Goal: Task Accomplishment & Management: Manage account settings

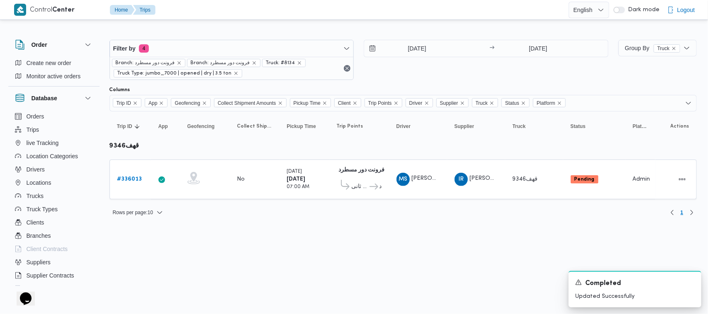
click at [204, 38] on div "Filter by 4 Branch: فرونت دور مسطرد Branch: فرونت دور مسطرد Truck: #8134 Truck …" at bounding box center [358, 60] width 509 height 50
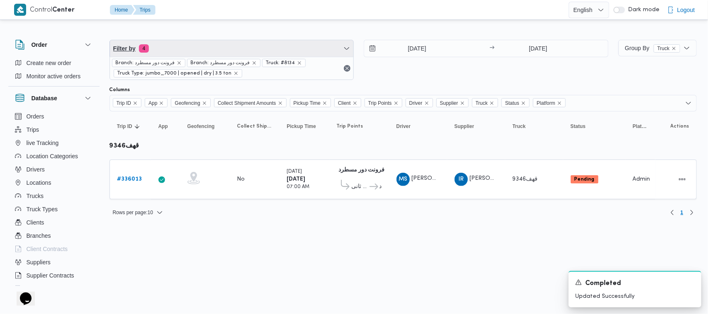
click at [189, 50] on span "Filter by 4" at bounding box center [232, 48] width 244 height 17
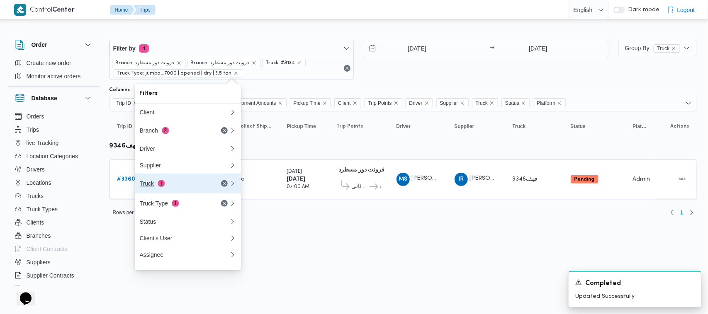
click at [187, 194] on button "Truck 1" at bounding box center [188, 184] width 106 height 20
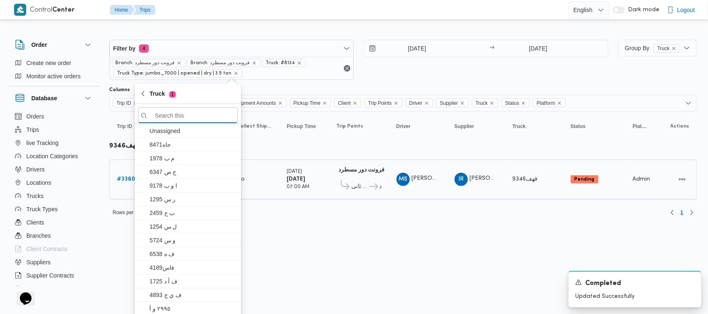
paste input "1329"
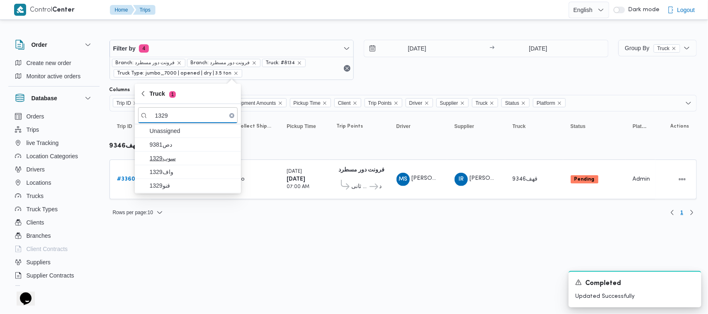
type input "1329"
drag, startPoint x: 175, startPoint y: 160, endPoint x: 175, endPoint y: 168, distance: 8.3
click at [175, 160] on span "سوب1329" at bounding box center [193, 158] width 86 height 10
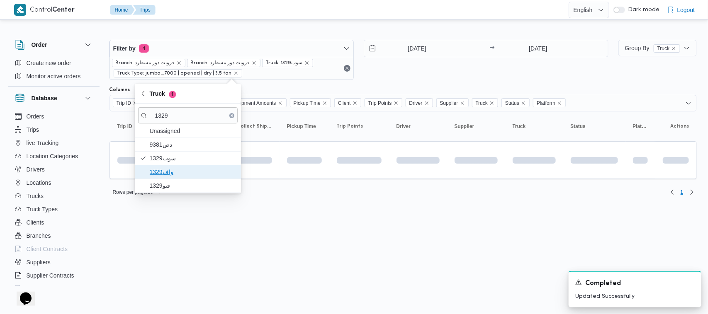
click at [175, 169] on span "واف1329" at bounding box center [193, 172] width 86 height 10
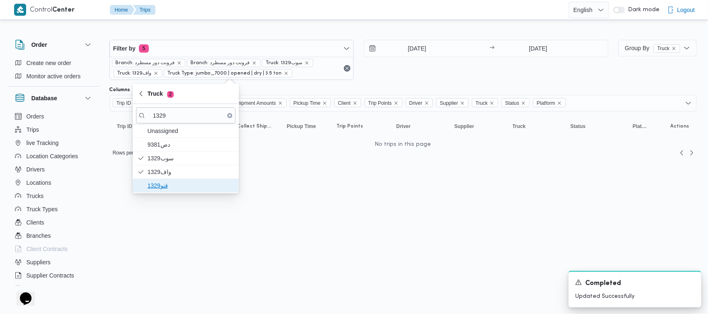
click at [168, 189] on span "قنو1329" at bounding box center [191, 186] width 86 height 10
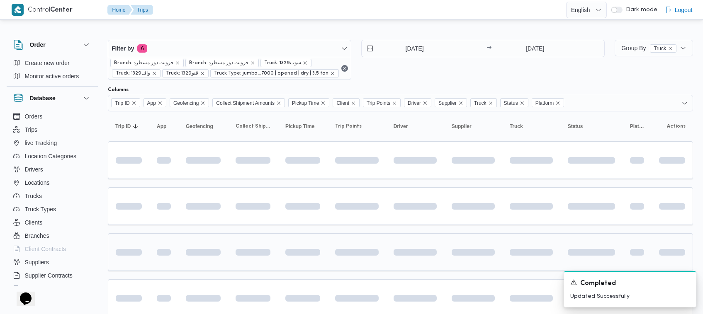
click at [202, 249] on div at bounding box center [202, 252] width 41 height 13
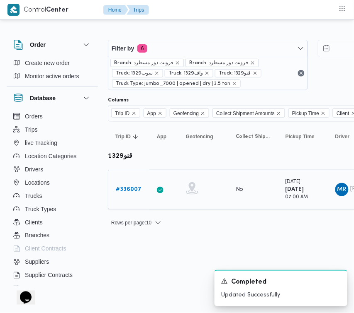
click at [133, 192] on b "# 336007" at bounding box center [129, 189] width 26 height 5
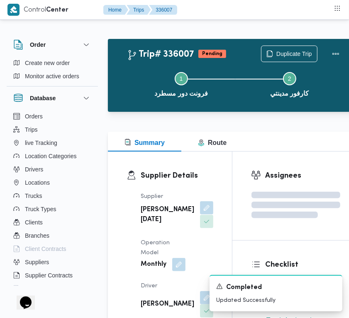
click at [200, 215] on button "button" at bounding box center [206, 207] width 13 height 13
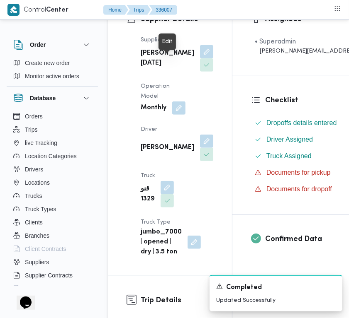
scroll to position [211, 0]
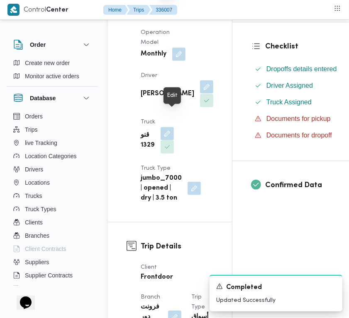
click at [200, 94] on button "button" at bounding box center [206, 86] width 13 height 13
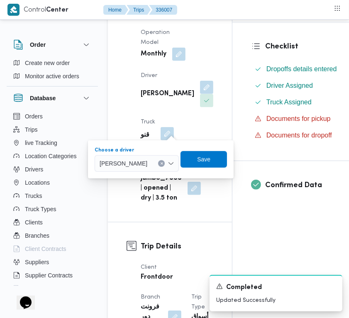
click at [150, 168] on div "[PERSON_NAME]" at bounding box center [137, 163] width 84 height 17
paste input "عماد"
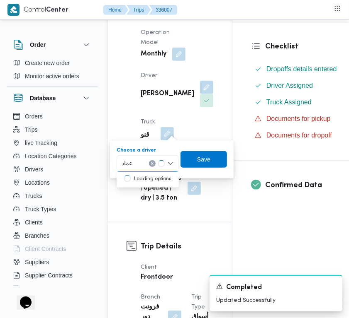
type input "عماد"
click at [149, 165] on div "[PERSON_NAME]" at bounding box center [147, 163] width 62 height 17
click at [150, 177] on span "[PERSON_NAME]" at bounding box center [152, 179] width 42 height 10
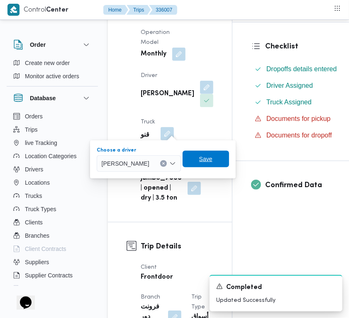
click at [212, 163] on span "Save" at bounding box center [205, 159] width 13 height 10
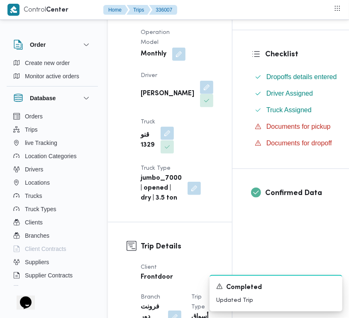
click at [168, 140] on button "button" at bounding box center [166, 133] width 13 height 13
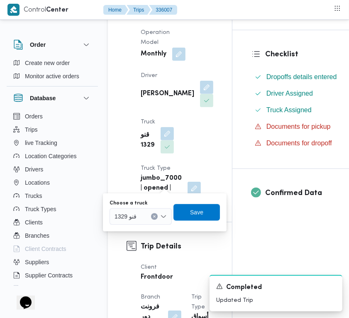
click at [150, 214] on div "قنو 1329" at bounding box center [140, 216] width 62 height 17
paste input "5379"
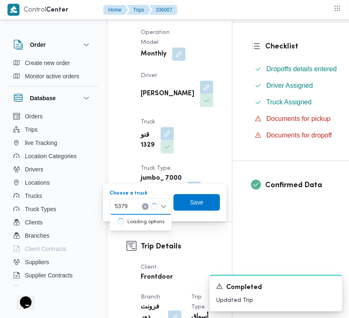
type input "5379"
click at [116, 222] on div "Supplier Details Supplier [PERSON_NAME][DATE] Operation Model Monthly Driver [P…" at bounding box center [170, 81] width 124 height 281
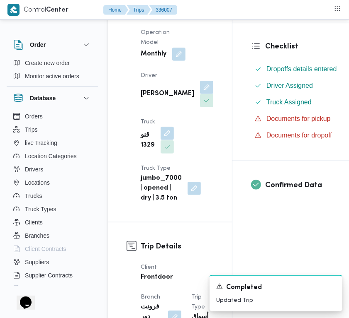
click at [166, 140] on button "button" at bounding box center [166, 133] width 13 height 13
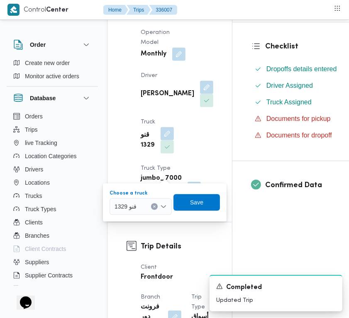
click at [137, 201] on div "قنو 1329" at bounding box center [140, 207] width 62 height 17
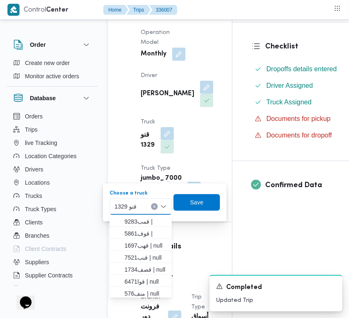
paste input "5379"
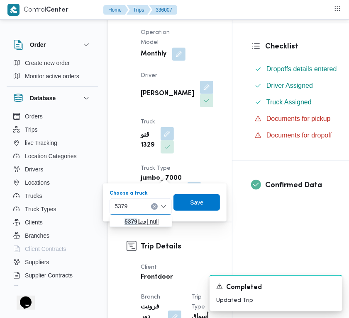
type input "5379"
click at [119, 219] on icon "button" at bounding box center [117, 221] width 7 height 7
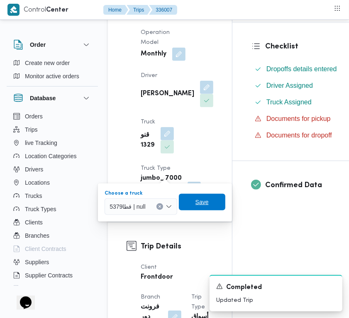
click at [191, 208] on span "Save" at bounding box center [202, 202] width 46 height 17
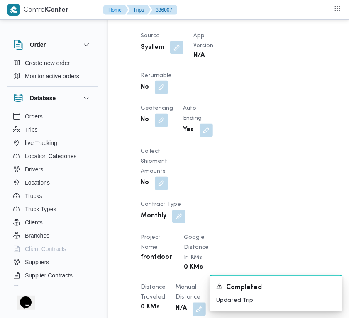
scroll to position [596, 0]
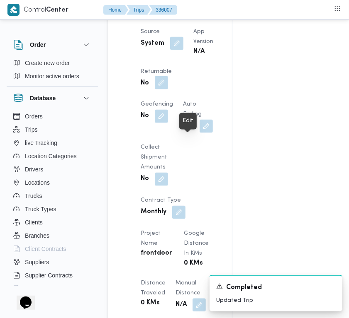
click at [168, 90] on button "button" at bounding box center [161, 82] width 13 height 13
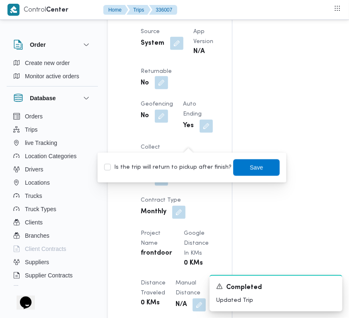
click at [185, 166] on label "Is the trip will return to pickup after finish?" at bounding box center [167, 168] width 127 height 10
checkbox input "true"
click at [233, 175] on div "Save" at bounding box center [256, 168] width 46 height 17
click at [250, 170] on span "Save" at bounding box center [256, 167] width 13 height 10
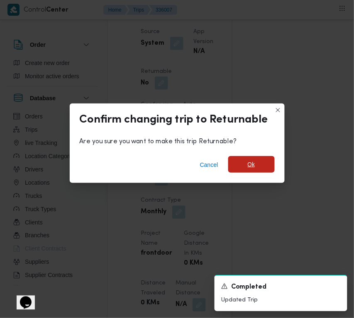
click at [258, 160] on span "Ok" at bounding box center [251, 164] width 46 height 17
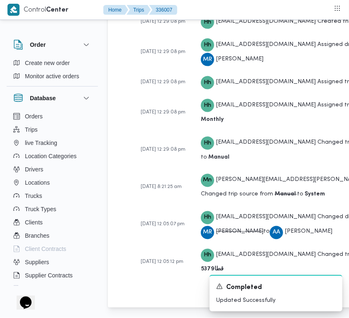
scroll to position [1672, 0]
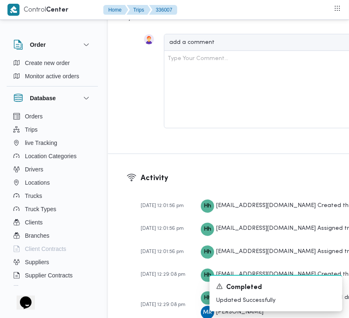
drag, startPoint x: 348, startPoint y: 225, endPoint x: 350, endPoint y: 220, distance: 5.0
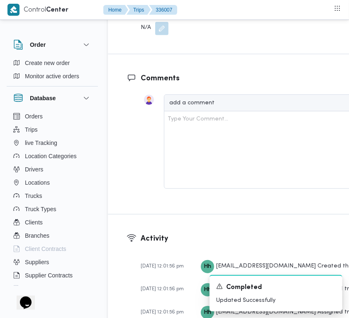
scroll to position [1594, 0]
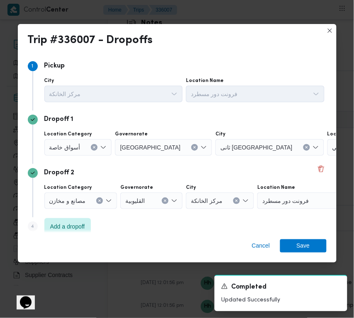
click at [69, 146] on span "أسواق خاصة" at bounding box center [64, 147] width 31 height 9
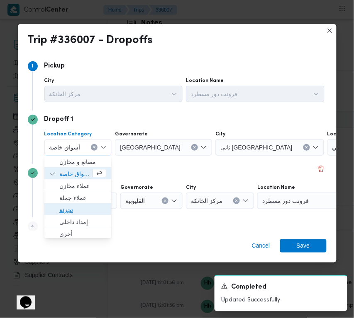
click at [74, 210] on span "تجزئة" at bounding box center [82, 211] width 47 height 10
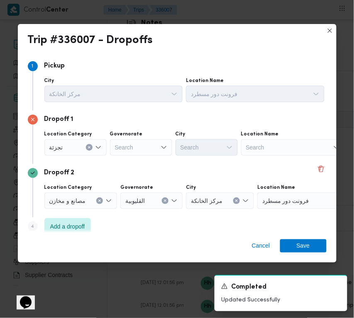
click at [148, 137] on div "Governorate Search" at bounding box center [141, 143] width 62 height 25
click at [144, 147] on div "Search" at bounding box center [141, 147] width 62 height 17
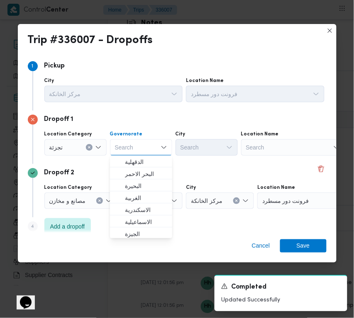
paste input "[GEOGRAPHIC_DATA]"
type input "[GEOGRAPHIC_DATA]"
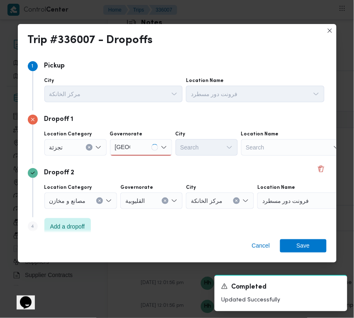
click at [139, 148] on div "[GEOGRAPHIC_DATA] [GEOGRAPHIC_DATA]" at bounding box center [141, 147] width 62 height 17
click at [136, 153] on div "[GEOGRAPHIC_DATA] [GEOGRAPHIC_DATA]" at bounding box center [141, 147] width 62 height 17
click at [136, 163] on span "[GEOGRAPHIC_DATA]" at bounding box center [146, 163] width 42 height 10
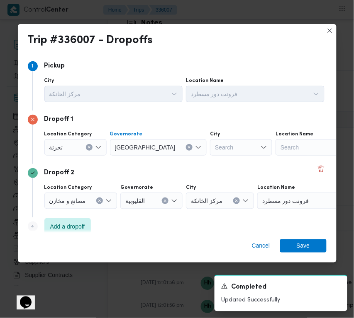
click at [173, 150] on div "Location Category تجزئة Governorate [GEOGRAPHIC_DATA] Combo box. Selected. [GEO…" at bounding box center [184, 143] width 283 height 28
click at [210, 150] on div "Search" at bounding box center [241, 147] width 62 height 17
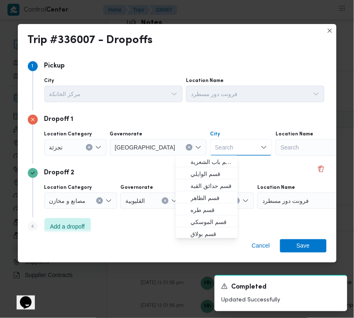
paste input "[GEOGRAPHIC_DATA]"
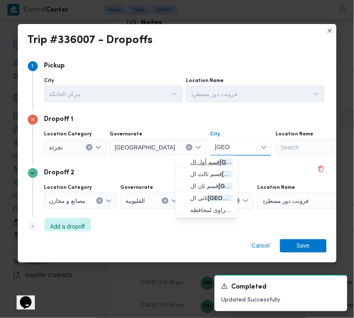
type input "[GEOGRAPHIC_DATA]"
click at [193, 165] on span "قسم أول ال قاهرة الجديدة" at bounding box center [211, 163] width 42 height 10
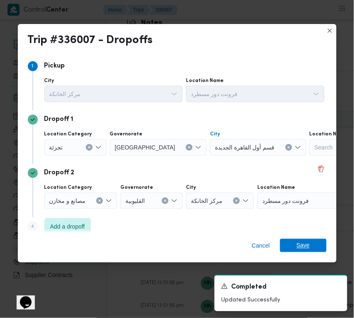
click at [310, 251] on span "Save" at bounding box center [303, 245] width 46 height 13
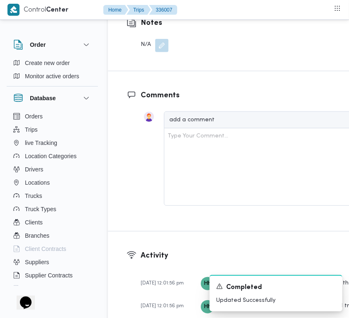
scroll to position [1605, 0]
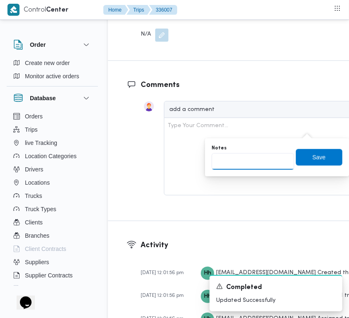
click at [232, 169] on input "Notes" at bounding box center [252, 161] width 82 height 17
paste input "تجمع"
type input "تجمع"
click at [322, 157] on span "Save" at bounding box center [319, 157] width 46 height 17
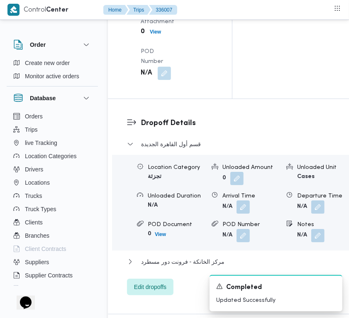
scroll to position [1280, 0]
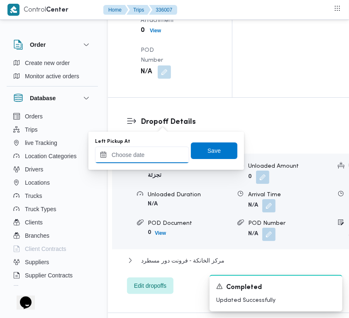
drag, startPoint x: 153, startPoint y: 158, endPoint x: 165, endPoint y: 156, distance: 12.5
click at [153, 158] on input "Left Pickup At" at bounding box center [142, 155] width 94 height 17
paste input "[DATE] 7:30"
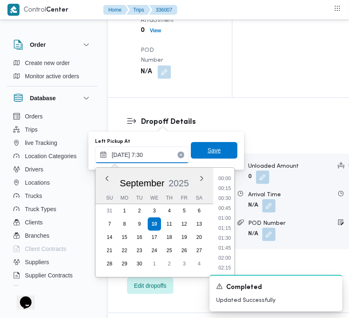
scroll to position [298, 0]
type input "[DATE] 07:30"
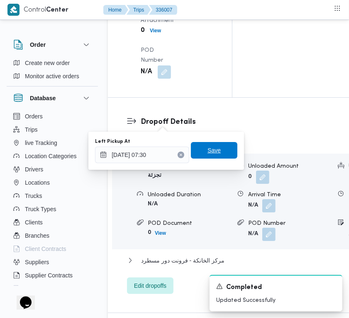
click at [200, 156] on span "Save" at bounding box center [214, 150] width 46 height 17
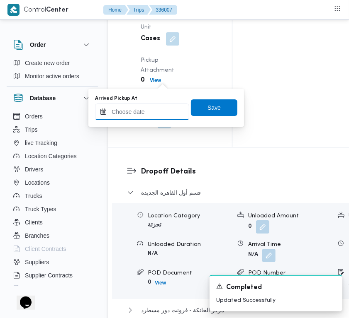
click at [158, 114] on input "Arrived Pickup At" at bounding box center [142, 112] width 94 height 17
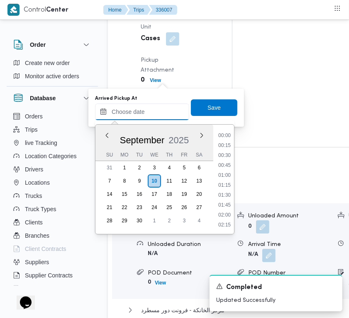
paste input "[DATE] 7:00"
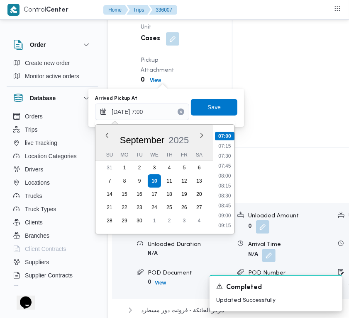
type input "[DATE] 07:00"
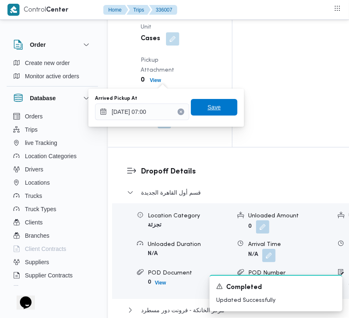
click at [207, 107] on span "Save" at bounding box center [213, 107] width 13 height 10
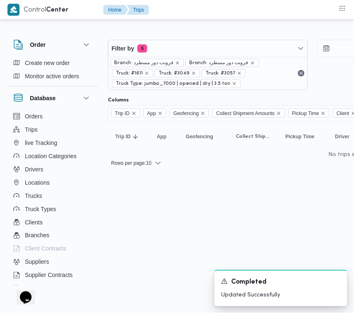
click at [177, 36] on div "Filter by 6 Branch: فرونت دور مسطرد Branch: فرونت دور مسطرد Truck: #1611 Truck:…" at bounding box center [312, 65] width 419 height 61
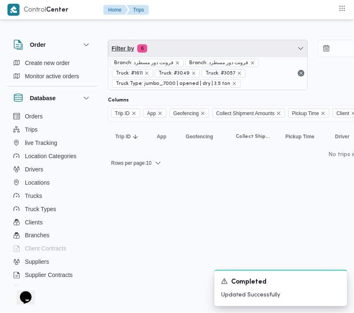
drag, startPoint x: 179, startPoint y: 53, endPoint x: 166, endPoint y: 81, distance: 30.8
click at [179, 54] on span "Filter by 6" at bounding box center [207, 48] width 199 height 17
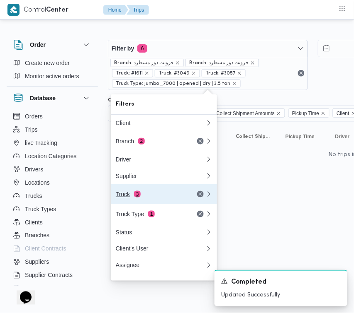
click at [117, 198] on div "Truck 3" at bounding box center [151, 194] width 70 height 7
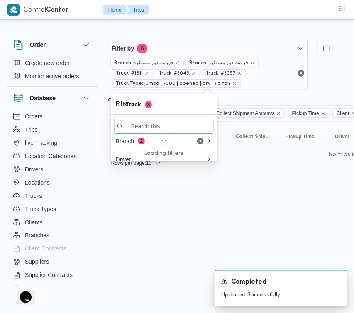
paste input "4263"
type input "4263"
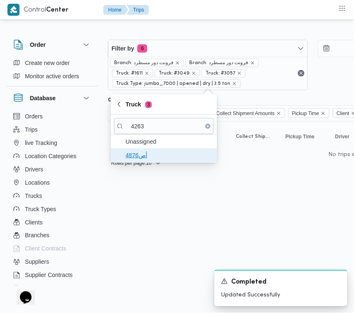
click at [138, 160] on span "4876أص" at bounding box center [169, 155] width 86 height 10
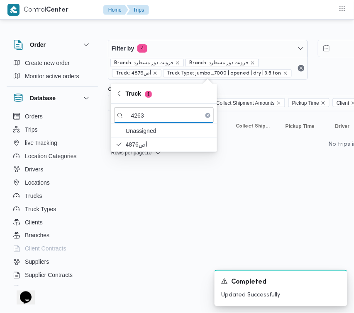
click at [197, 199] on html "Control Center Home Trips Order Create new order Monitor active orders Database…" at bounding box center [177, 156] width 354 height 313
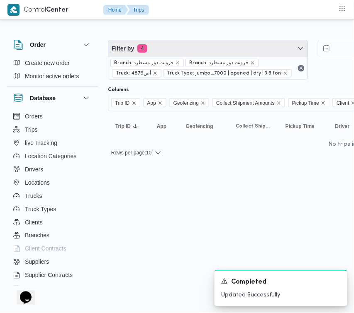
click at [185, 51] on span "Filter by 4" at bounding box center [207, 48] width 199 height 17
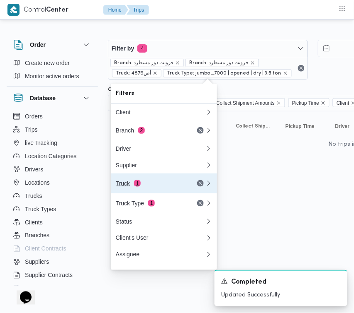
click at [152, 187] on div "Truck 1" at bounding box center [151, 183] width 70 height 7
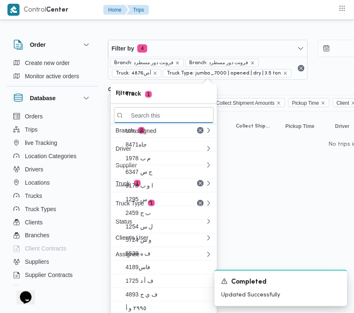
paste input "5319"
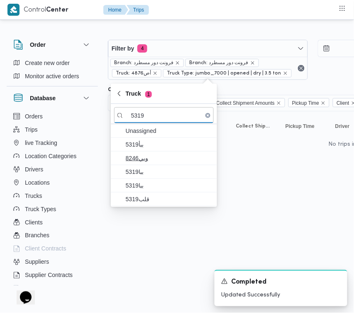
type input "5319"
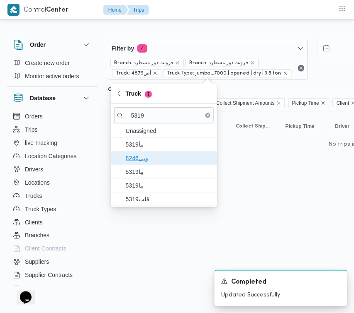
click at [144, 152] on span "وبي8246" at bounding box center [163, 158] width 99 height 13
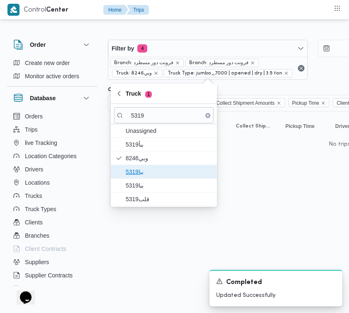
click at [142, 171] on span "ببا5319" at bounding box center [169, 172] width 86 height 10
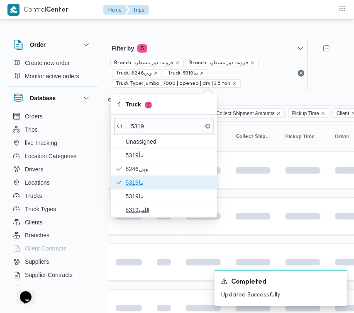
click at [137, 189] on span "ببا5319" at bounding box center [163, 182] width 99 height 13
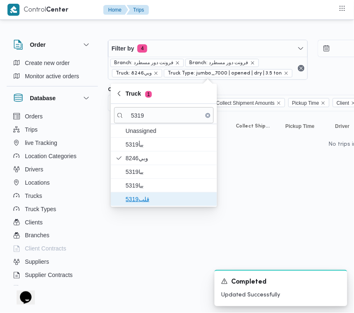
click at [137, 206] on span "قلب5319" at bounding box center [163, 199] width 99 height 13
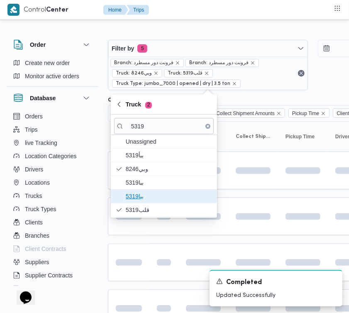
click at [133, 201] on span "ببا5319" at bounding box center [169, 197] width 86 height 10
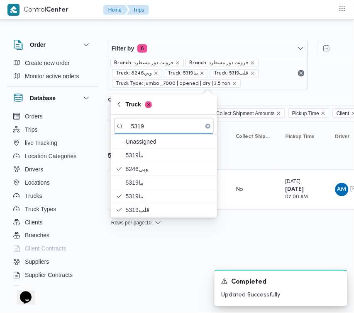
click at [131, 267] on html "Control Center Home Trips Order Create new order Monitor active orders Database…" at bounding box center [177, 156] width 354 height 313
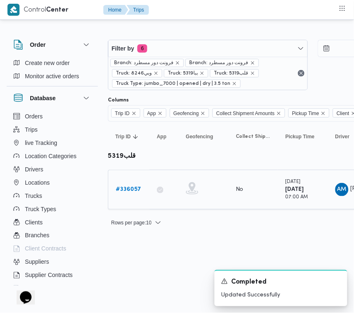
click at [121, 196] on div "# 336057" at bounding box center [128, 190] width 33 height 17
click at [121, 191] on b "# 336057" at bounding box center [128, 189] width 25 height 5
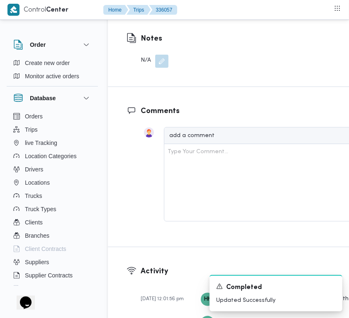
scroll to position [1561, 0]
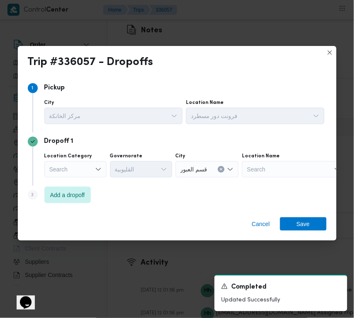
click at [100, 175] on div "Search" at bounding box center [75, 169] width 62 height 17
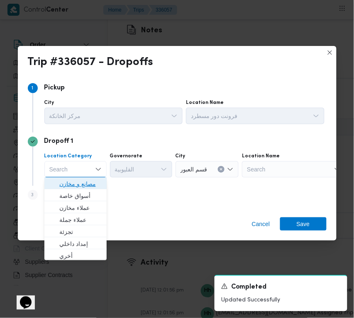
click at [94, 181] on span "مصانع و مخازن" at bounding box center [80, 184] width 42 height 10
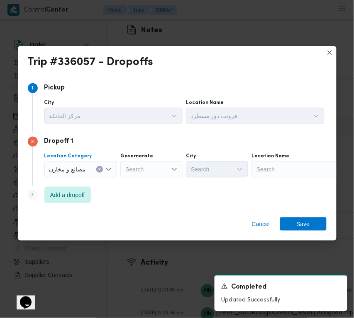
click at [100, 168] on icon "Clear input" at bounding box center [99, 169] width 3 height 3
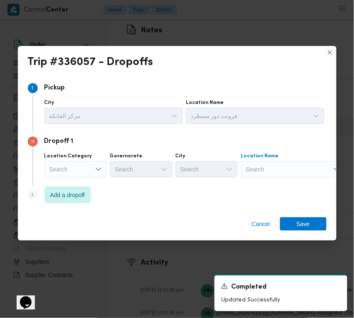
click at [282, 171] on div "Search" at bounding box center [293, 169] width 104 height 17
paste input "دريمز"
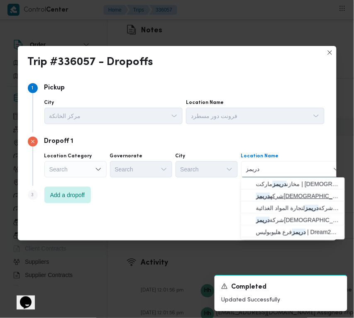
type input "دريمز"
click at [291, 190] on span "شركه دريمز لتجاره المواد الغذائية | X529+W7C | زاوية أبو مسلم" at bounding box center [292, 196] width 97 height 13
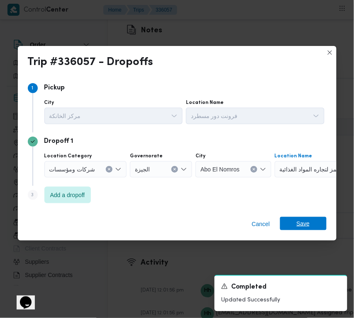
click at [300, 226] on span "Save" at bounding box center [302, 223] width 13 height 13
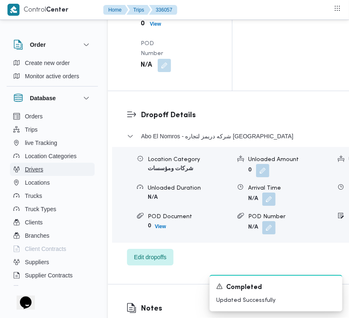
scroll to position [1293, 0]
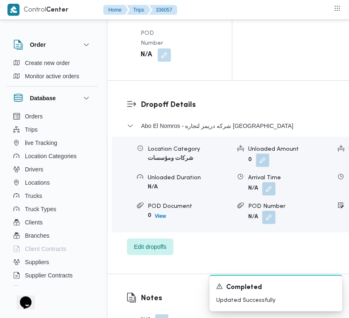
drag, startPoint x: 166, startPoint y: 68, endPoint x: 166, endPoint y: 75, distance: 7.5
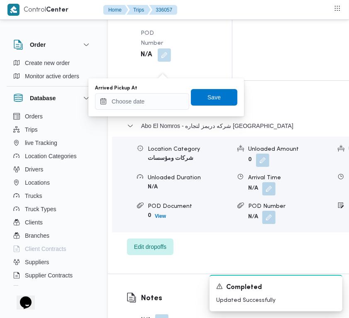
click at [152, 112] on div "You are in a dialog. To close this dialog, hit escape. Arrived Pickup At Save" at bounding box center [165, 97] width 155 height 38
drag, startPoint x: 148, startPoint y: 107, endPoint x: 161, endPoint y: 106, distance: 12.4
click at [148, 106] on input "Arrived Pickup At" at bounding box center [142, 101] width 94 height 17
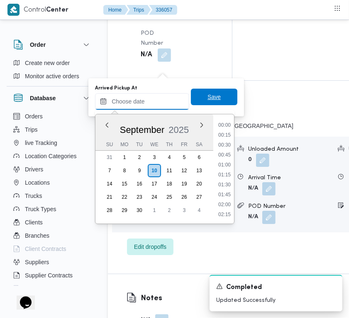
paste input "[DATE] 7:00"
type input "[DATE] 07:00"
click at [212, 97] on span "Save" at bounding box center [213, 97] width 13 height 10
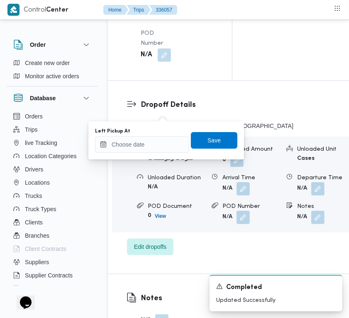
click at [154, 154] on div "You are in a dialog. To close this dialog, hit escape. Left Pickup At Save" at bounding box center [165, 140] width 155 height 38
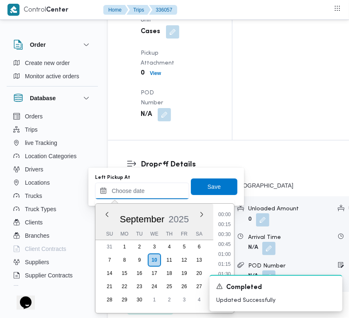
paste input "[DATE] 7:00"
click at [221, 237] on li "07:30" at bounding box center [224, 235] width 19 height 8
type input "[DATE] 07:30"
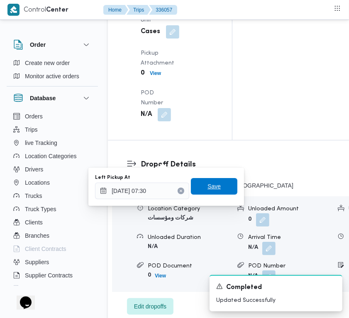
click at [211, 189] on span "Save" at bounding box center [213, 187] width 13 height 10
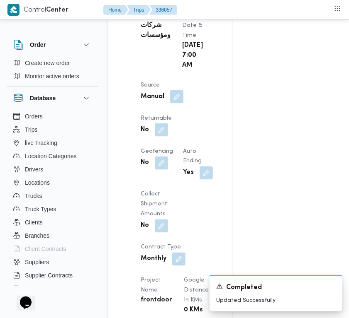
scroll to position [538, 0]
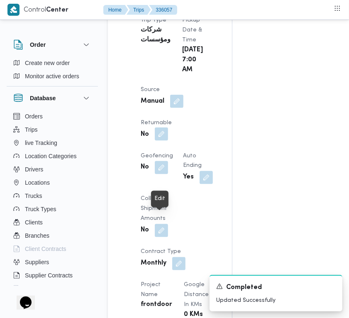
click at [158, 141] on button "button" at bounding box center [161, 134] width 13 height 13
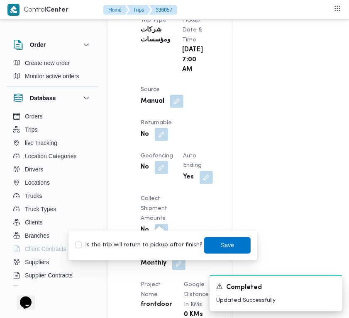
click at [131, 247] on label "Is the trip will return to pickup after finish?" at bounding box center [138, 246] width 127 height 10
checkbox input "true"
click at [242, 241] on span "Save" at bounding box center [227, 245] width 46 height 17
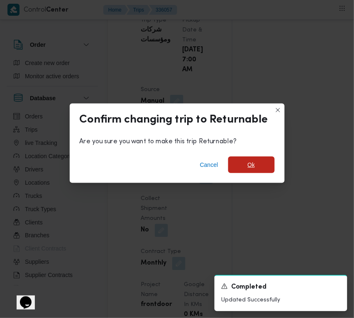
click at [244, 166] on span "Ok" at bounding box center [251, 165] width 46 height 17
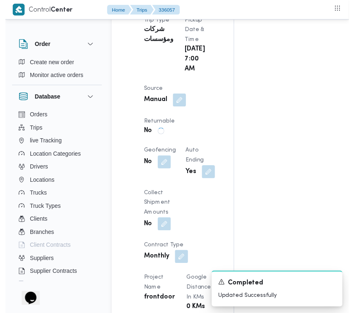
scroll to position [0, 0]
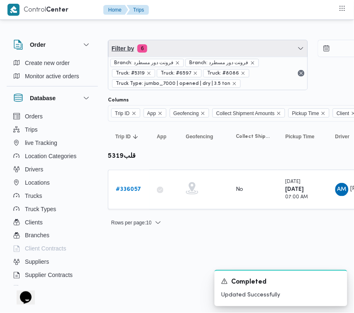
click at [200, 43] on span "Filter by 6" at bounding box center [207, 48] width 199 height 17
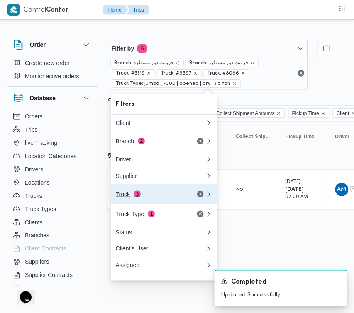
click at [146, 191] on button "Truck 3" at bounding box center [164, 194] width 106 height 20
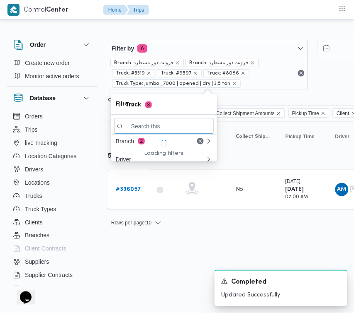
paste input "1697"
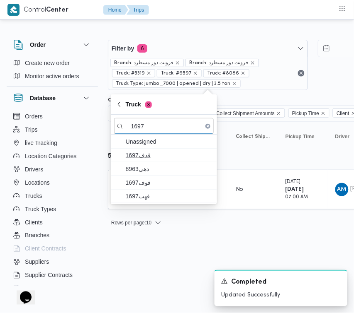
type input "1697"
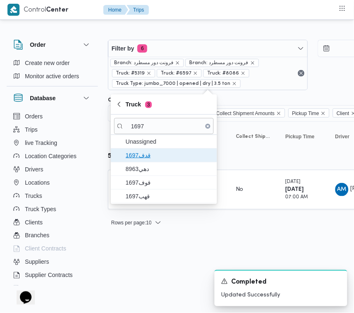
click at [136, 158] on span "قدف1697" at bounding box center [169, 155] width 86 height 10
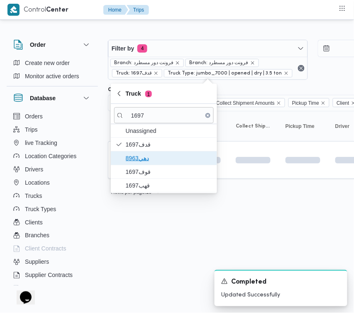
click at [138, 164] on span "دهي8963" at bounding box center [163, 158] width 99 height 13
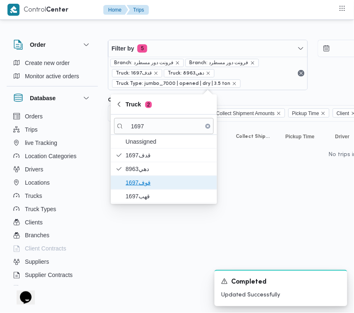
click at [142, 181] on span "قوف1697" at bounding box center [169, 183] width 86 height 10
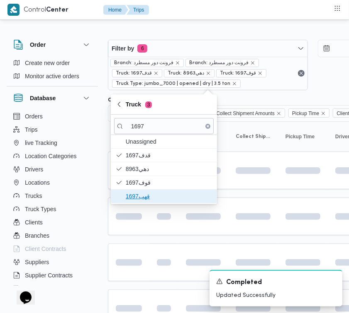
click at [141, 197] on span "قهب1697" at bounding box center [169, 197] width 86 height 10
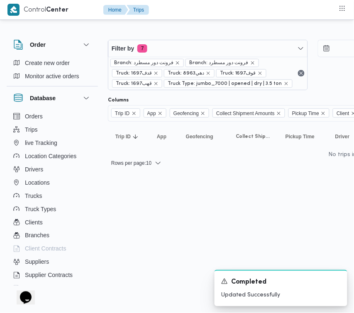
drag, startPoint x: 162, startPoint y: 313, endPoint x: 177, endPoint y: 313, distance: 15.8
click at [177, 313] on html "Control Center Home Trips Order Create new order Monitor active orders Database…" at bounding box center [177, 156] width 354 height 313
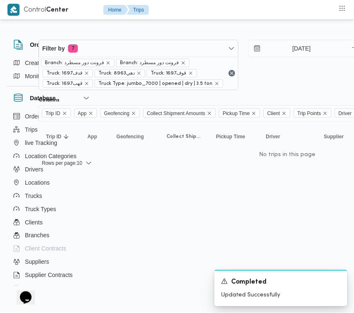
scroll to position [0, 76]
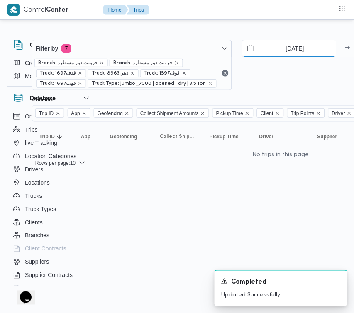
drag, startPoint x: 282, startPoint y: 40, endPoint x: 284, endPoint y: 51, distance: 11.3
click at [284, 41] on input "[DATE]" at bounding box center [289, 48] width 94 height 17
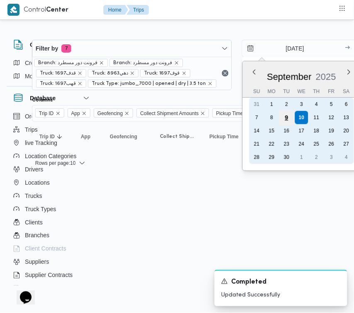
click at [283, 119] on div "9" at bounding box center [286, 118] width 16 height 16
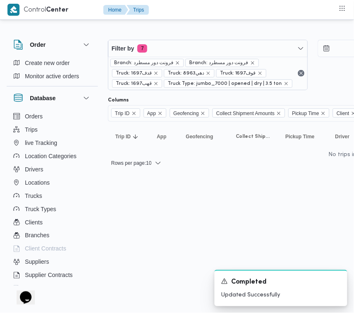
click at [225, 194] on html "Control Center Home Trips Order Create new order Monitor active orders Database…" at bounding box center [177, 156] width 354 height 313
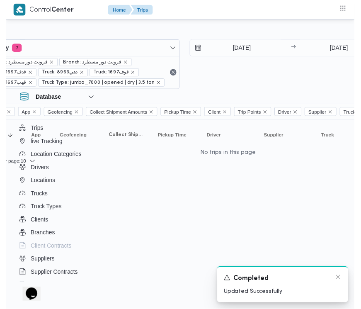
scroll to position [0, 150]
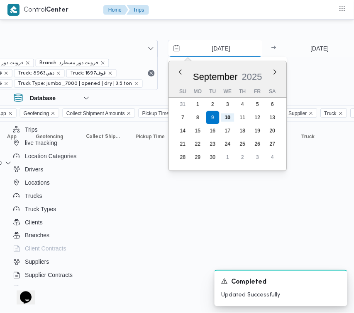
click at [231, 52] on input "[DATE]" at bounding box center [215, 48] width 94 height 17
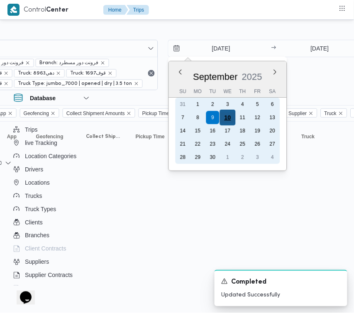
click at [226, 113] on div "10" at bounding box center [227, 118] width 16 height 16
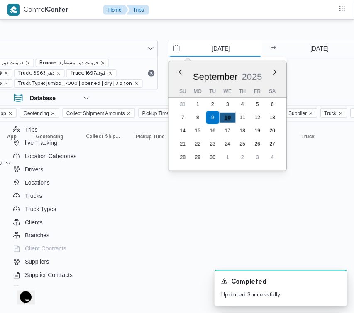
type input "[DATE]"
